Goal: Transaction & Acquisition: Purchase product/service

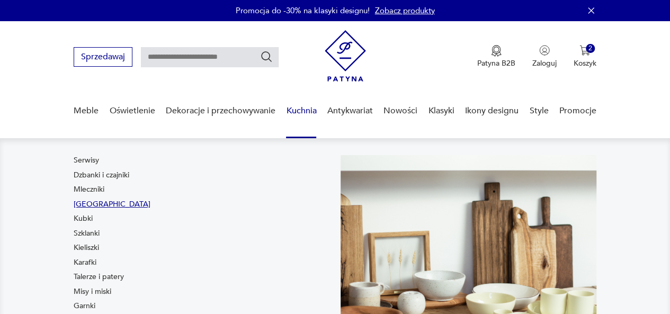
click at [89, 205] on link "[GEOGRAPHIC_DATA]" at bounding box center [112, 204] width 77 height 11
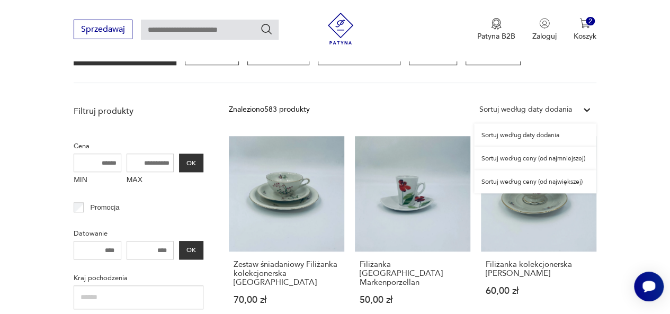
click at [582, 104] on icon at bounding box center [586, 109] width 11 height 11
click at [544, 157] on div "Sortuj według ceny (od najmniejszej)" at bounding box center [535, 158] width 122 height 23
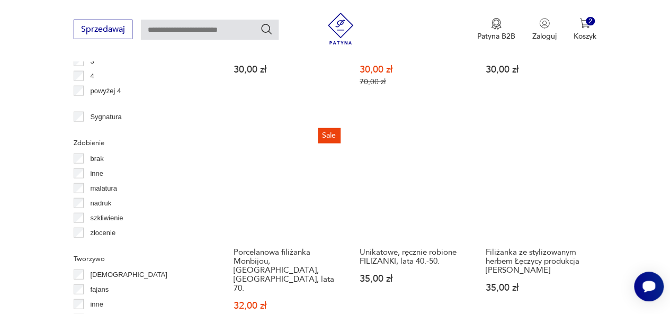
scroll to position [1212, 0]
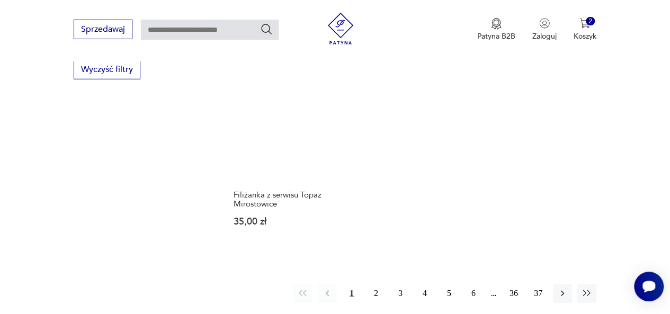
scroll to position [1495, 0]
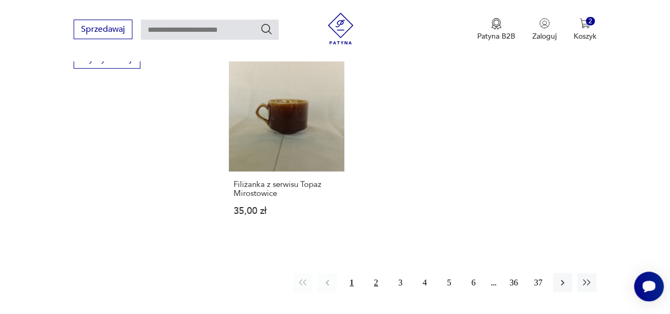
click at [376, 273] on button "2" at bounding box center [375, 282] width 19 height 19
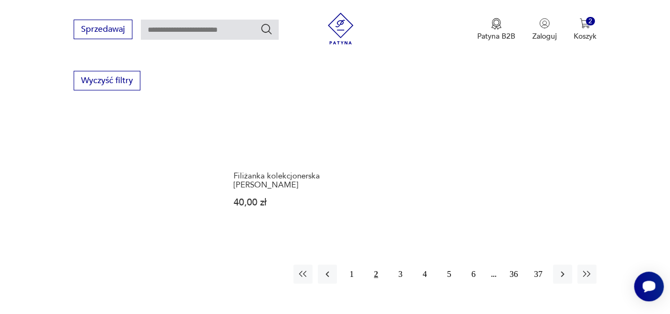
scroll to position [1522, 0]
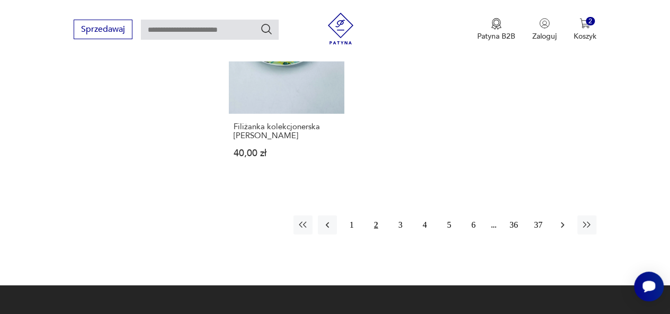
click at [561, 220] on icon "button" at bounding box center [562, 225] width 11 height 11
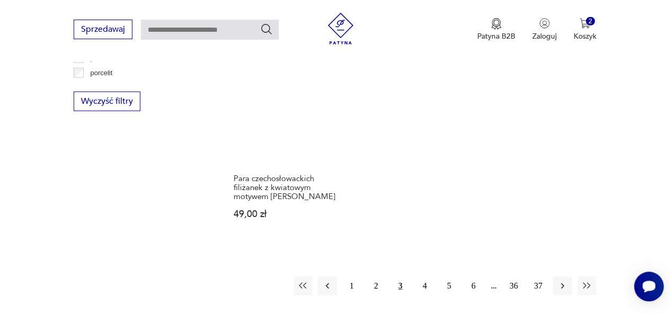
scroll to position [1480, 0]
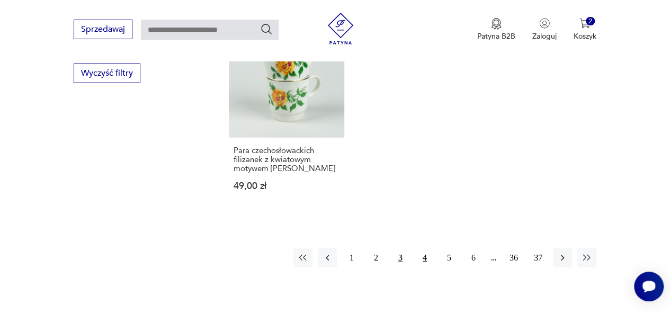
click at [426, 248] on button "4" at bounding box center [424, 257] width 19 height 19
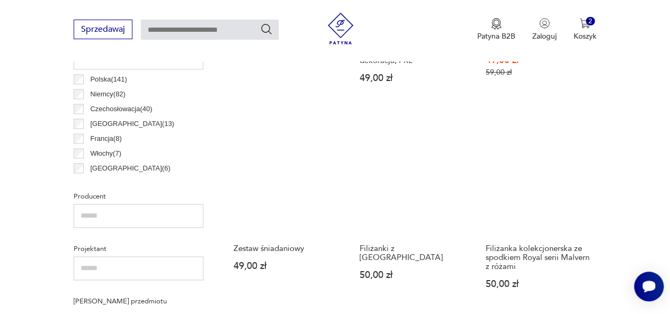
scroll to position [570, 0]
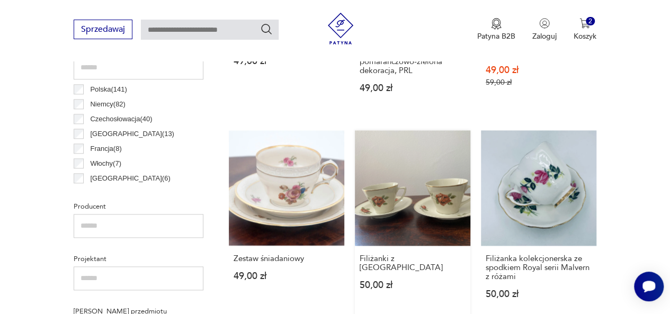
click at [412, 186] on link "Filiżanki z Chodzieży 50,00 zł" at bounding box center [412, 224] width 115 height 189
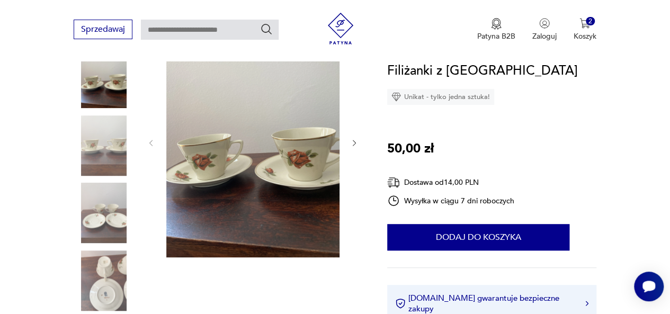
scroll to position [169, 0]
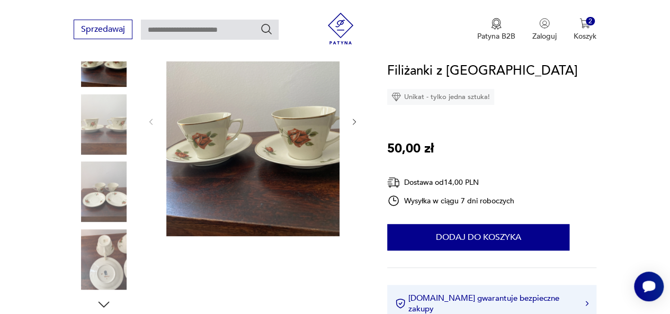
click at [354, 120] on icon "button" at bounding box center [353, 122] width 3 height 6
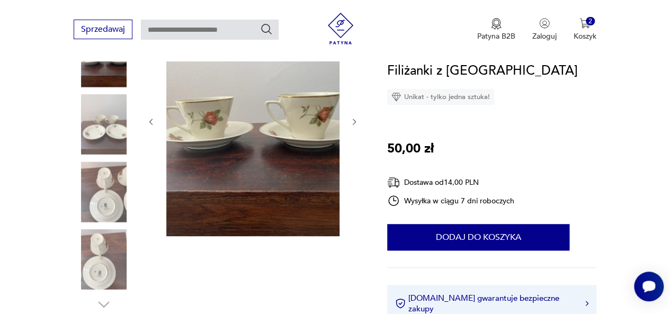
click at [354, 120] on icon "button" at bounding box center [353, 122] width 3 height 6
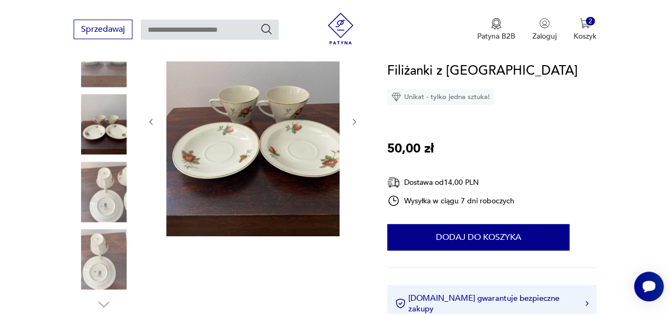
click at [354, 120] on icon "button" at bounding box center [353, 122] width 3 height 6
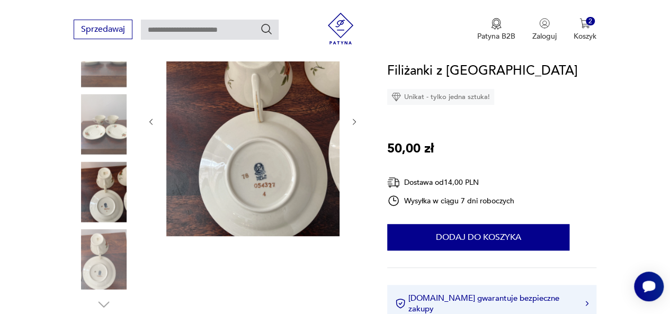
click at [354, 120] on icon "button" at bounding box center [353, 122] width 3 height 6
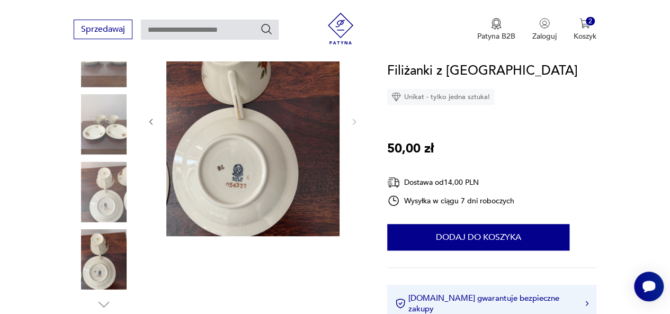
click at [151, 120] on icon "button" at bounding box center [150, 122] width 3 height 6
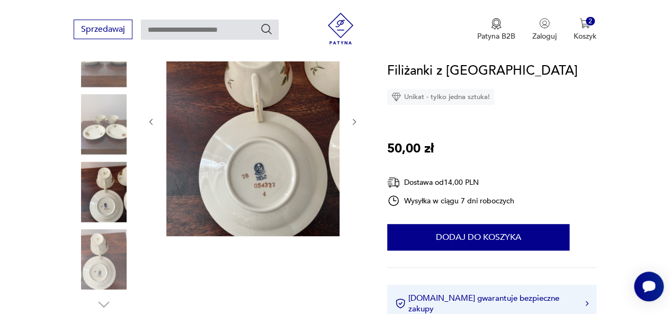
click at [151, 120] on icon "button" at bounding box center [150, 122] width 3 height 6
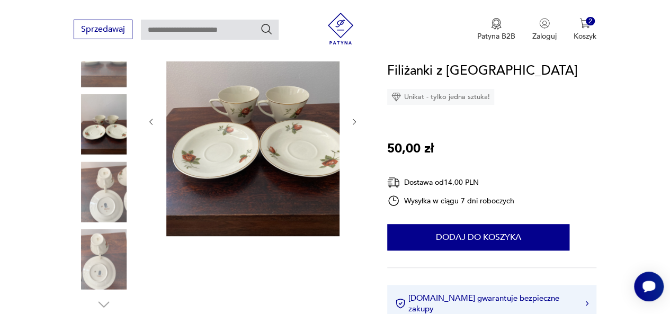
click at [151, 120] on icon "button" at bounding box center [150, 122] width 3 height 6
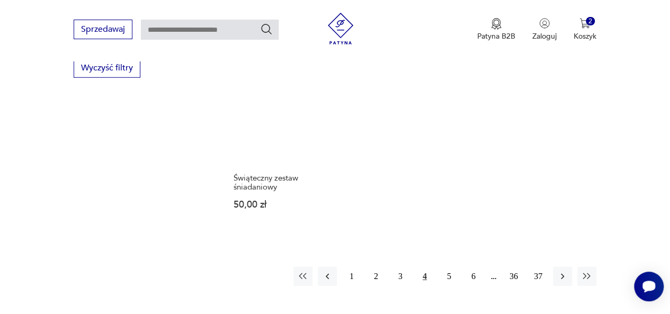
scroll to position [1487, 0]
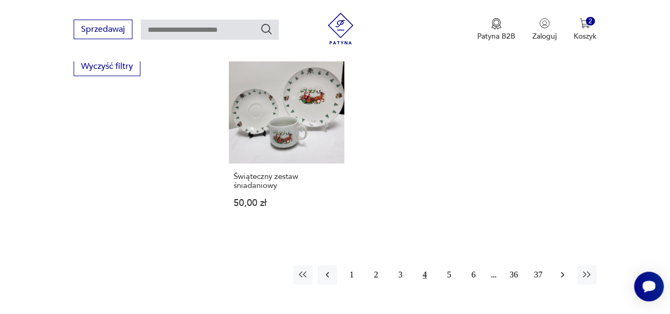
click at [559, 269] on icon "button" at bounding box center [562, 274] width 11 height 11
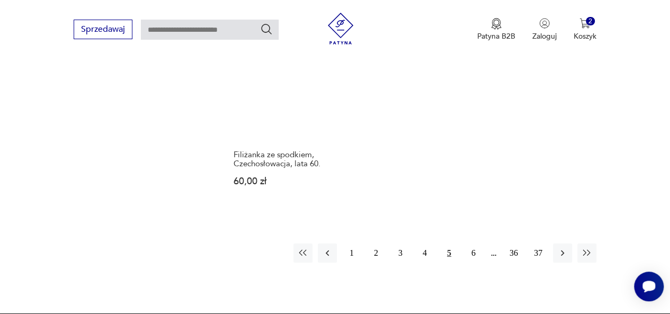
scroll to position [1515, 0]
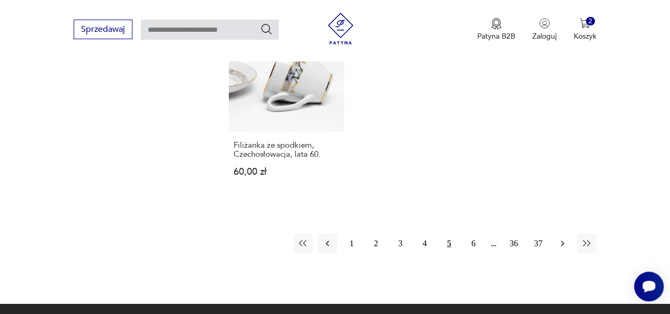
click at [564, 234] on button "button" at bounding box center [562, 243] width 19 height 19
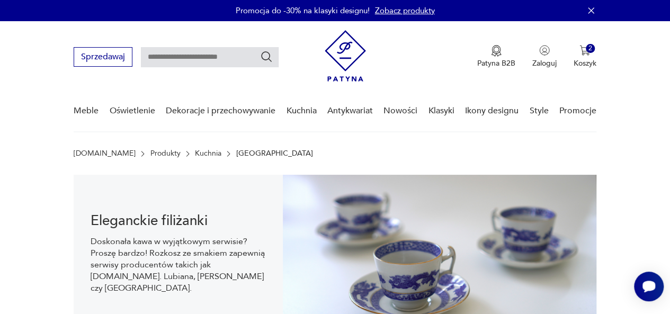
click at [245, 56] on input "text" at bounding box center [210, 57] width 138 height 20
type input "********"
click at [268, 58] on icon "Szukaj" at bounding box center [266, 56] width 13 height 13
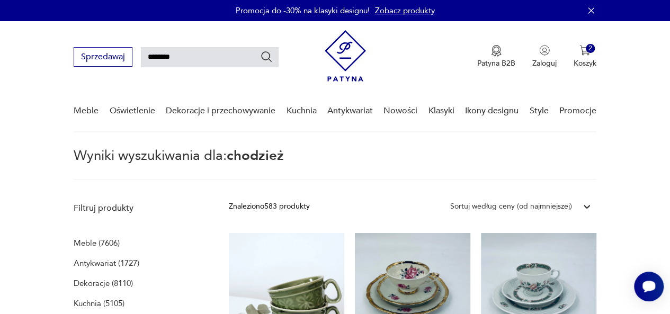
type input "********"
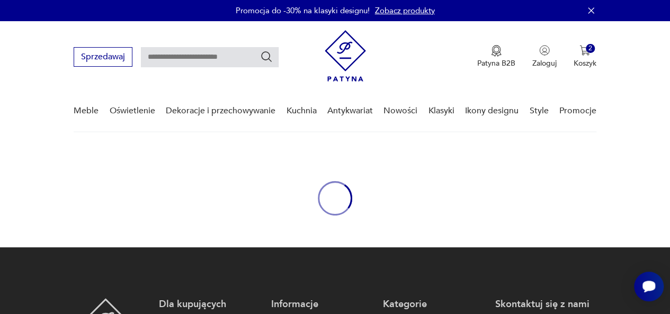
type input "********"
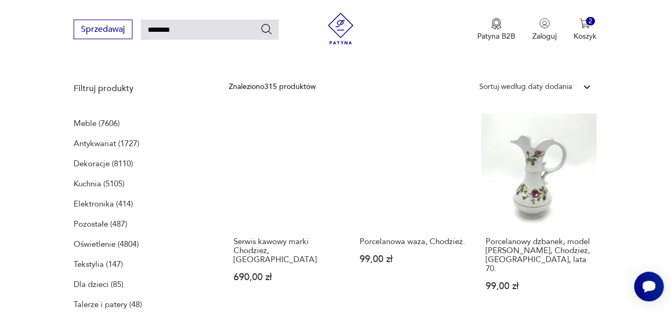
scroll to position [148, 0]
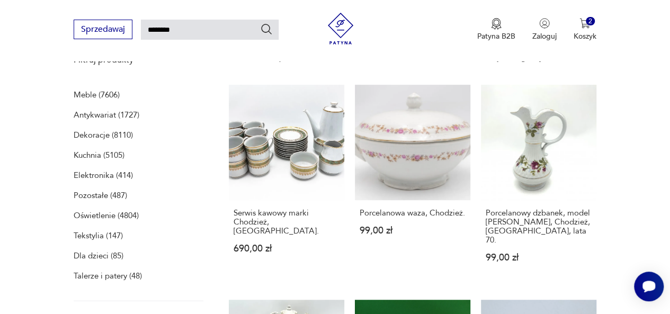
click at [100, 152] on p "Kuchnia (5105)" at bounding box center [99, 155] width 51 height 15
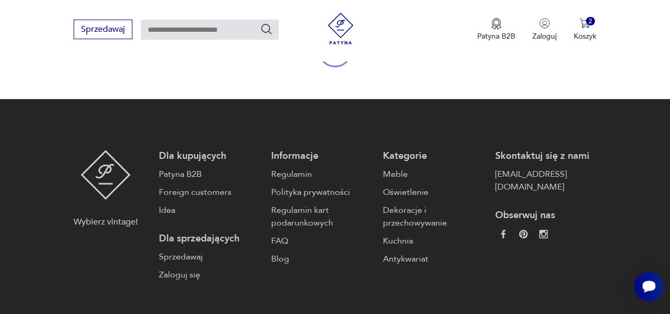
type input "********"
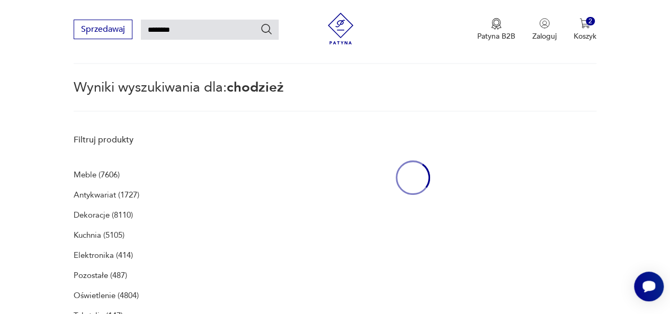
scroll to position [38, 0]
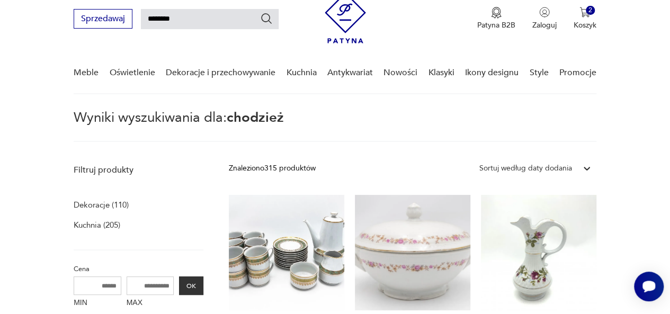
click at [98, 224] on p "Kuchnia (205)" at bounding box center [97, 225] width 47 height 15
click at [97, 223] on p "Kuchnia (205)" at bounding box center [97, 225] width 47 height 15
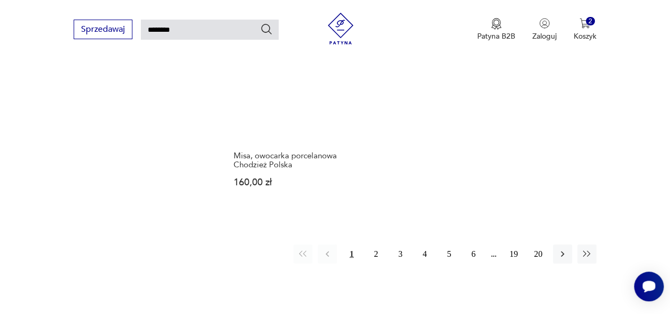
scroll to position [1244, 0]
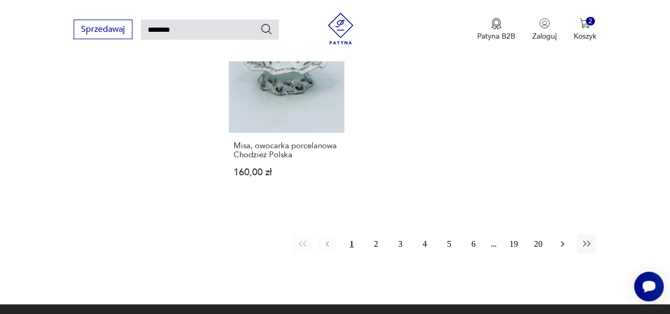
click at [560, 239] on icon "button" at bounding box center [562, 244] width 11 height 11
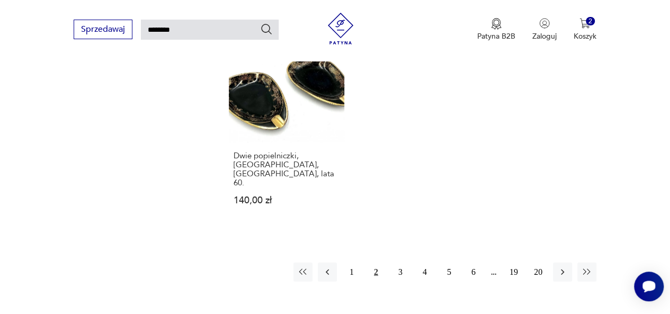
scroll to position [1244, 0]
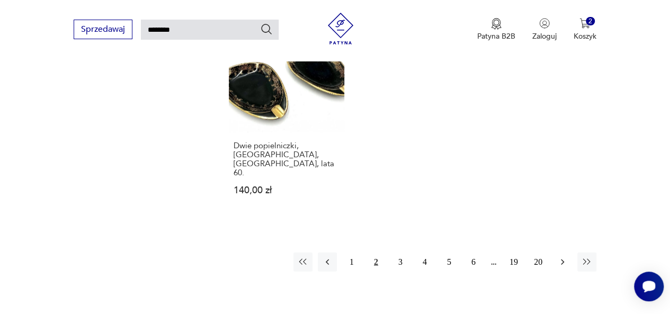
click at [562, 259] on icon "button" at bounding box center [561, 262] width 3 height 6
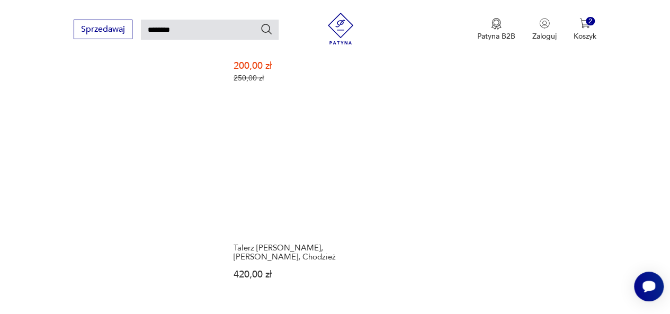
scroll to position [1237, 0]
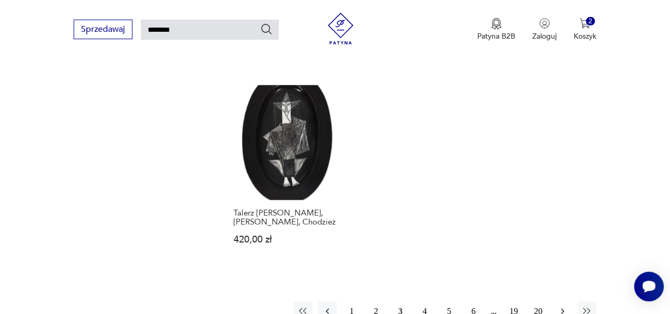
click at [561, 306] on icon "button" at bounding box center [562, 311] width 11 height 11
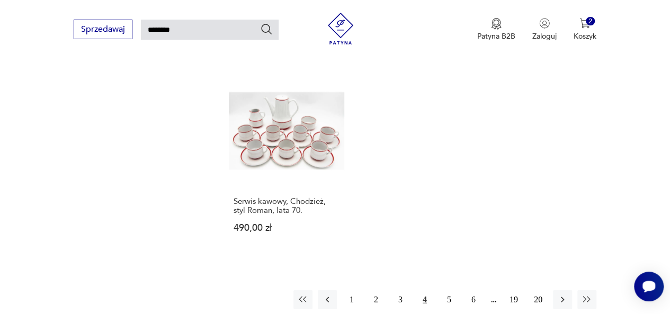
scroll to position [1265, 0]
